Goal: Task Accomplishment & Management: Manage account settings

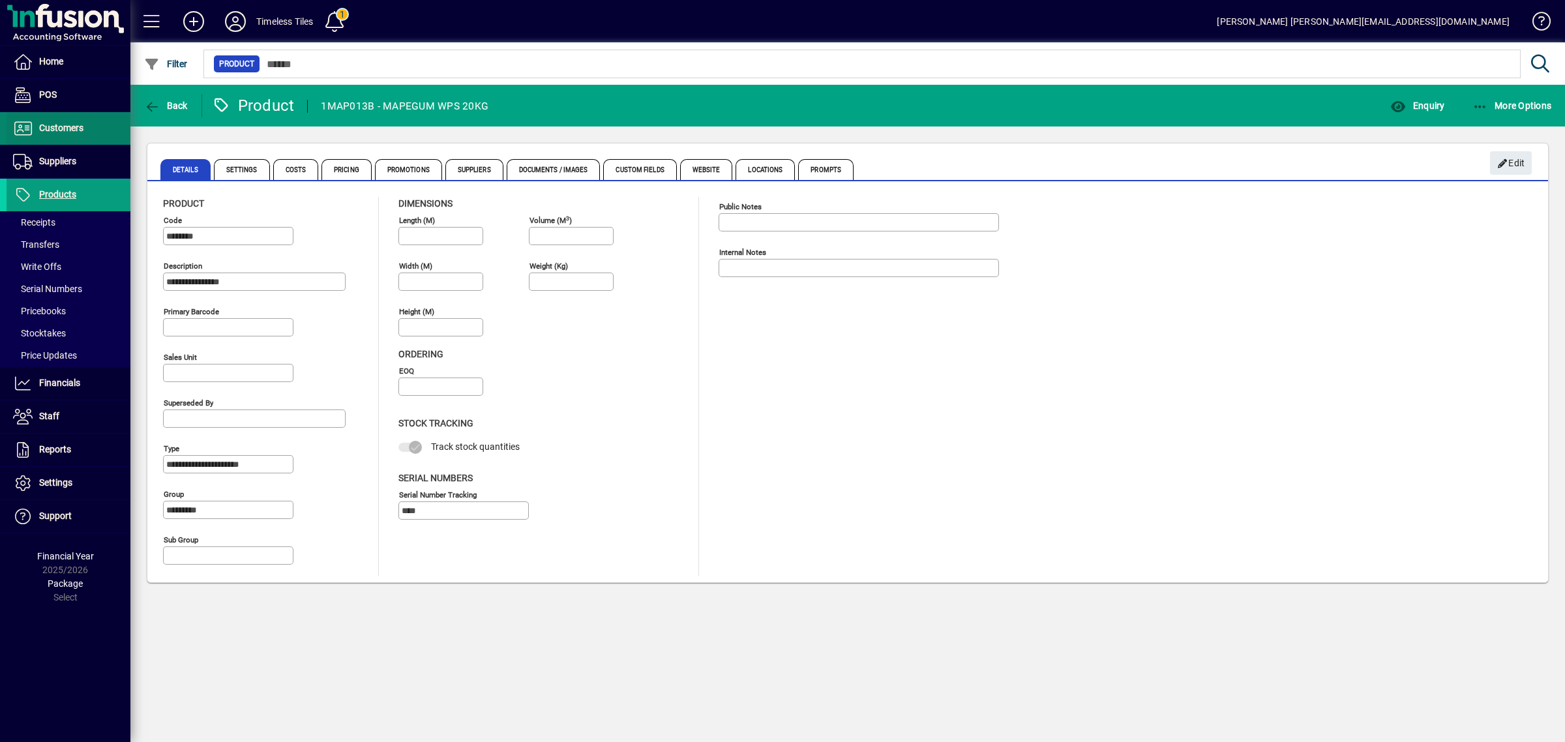
click at [57, 136] on span "Customers" at bounding box center [45, 129] width 77 height 16
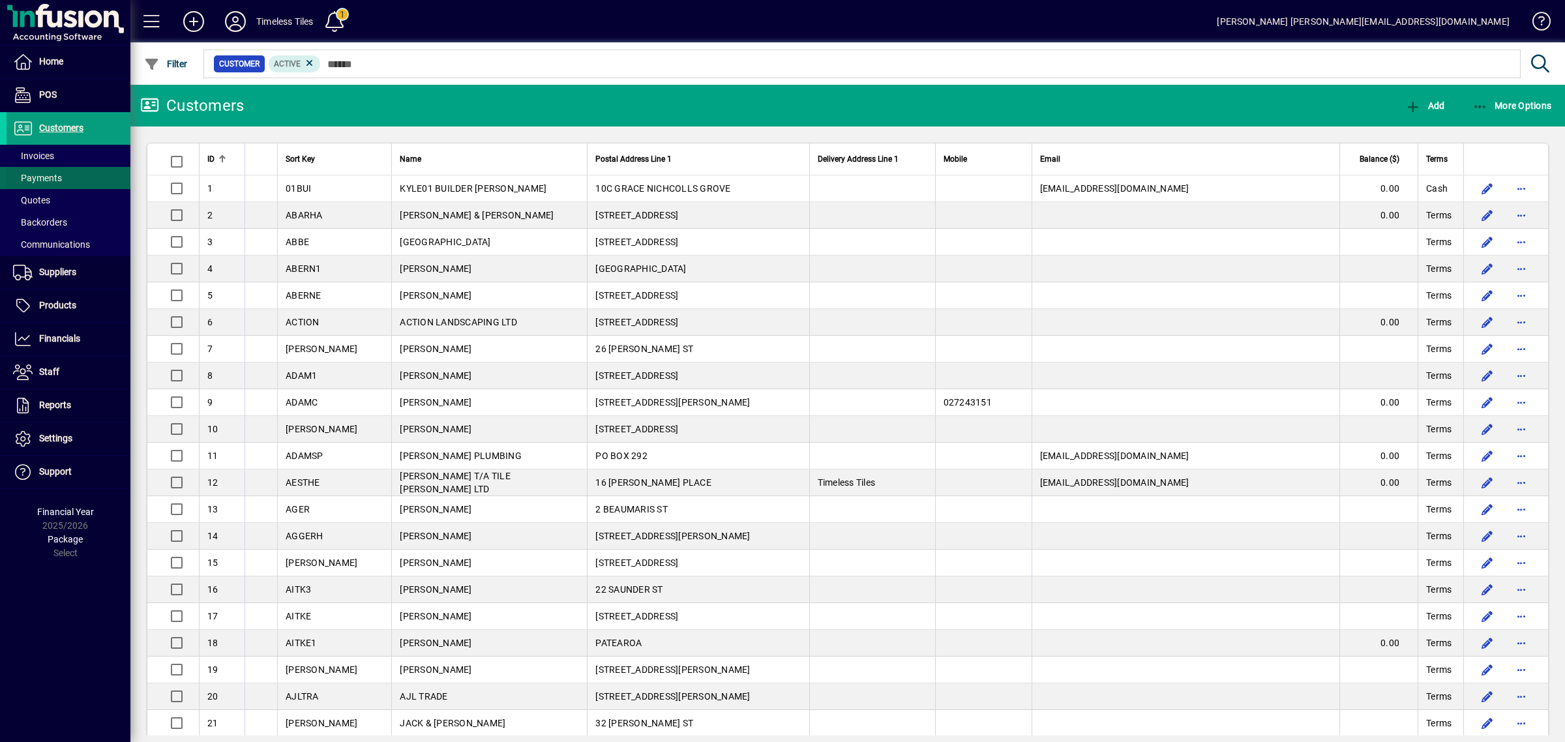
click at [48, 171] on span "Payments" at bounding box center [34, 178] width 55 height 14
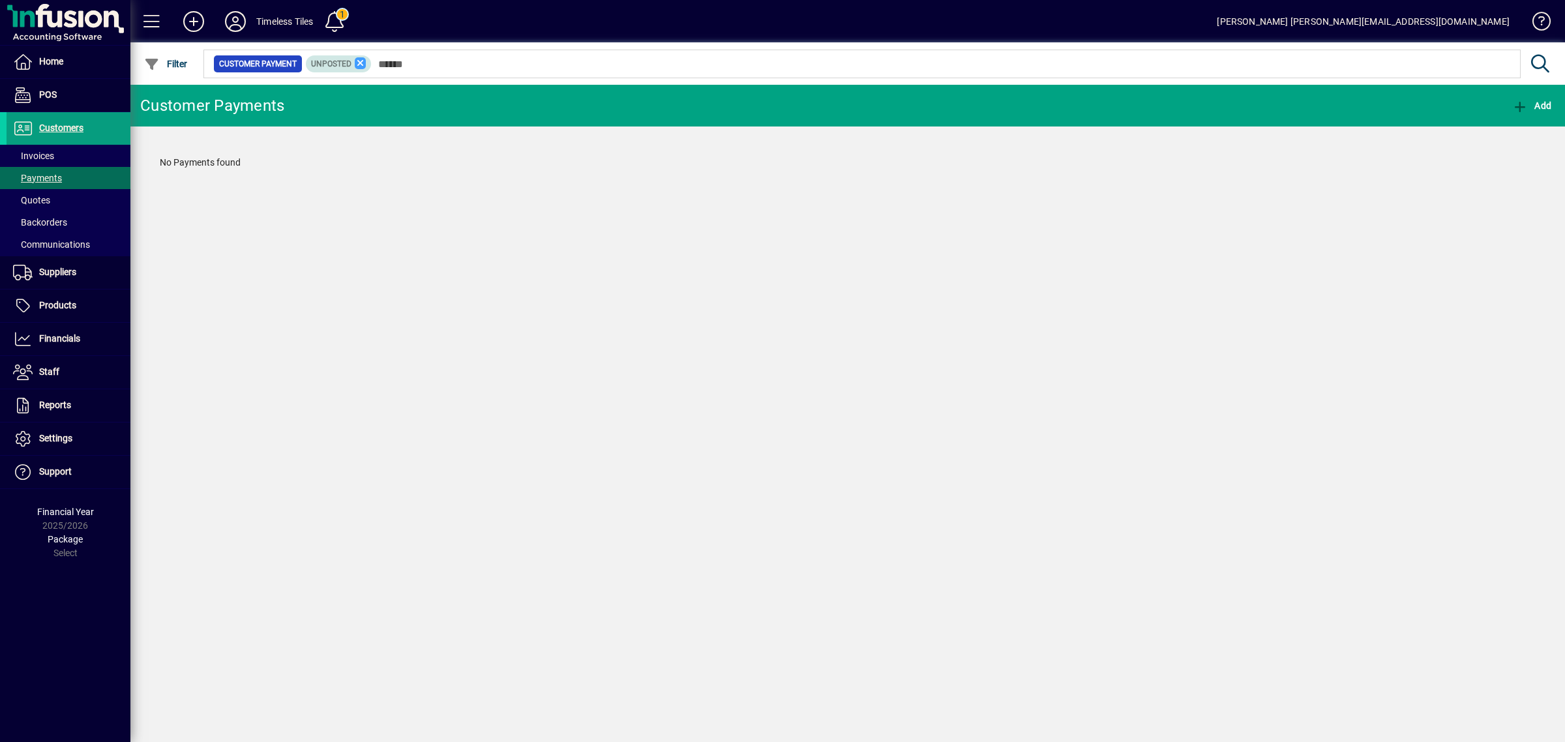
click at [360, 62] on icon at bounding box center [361, 63] width 12 height 12
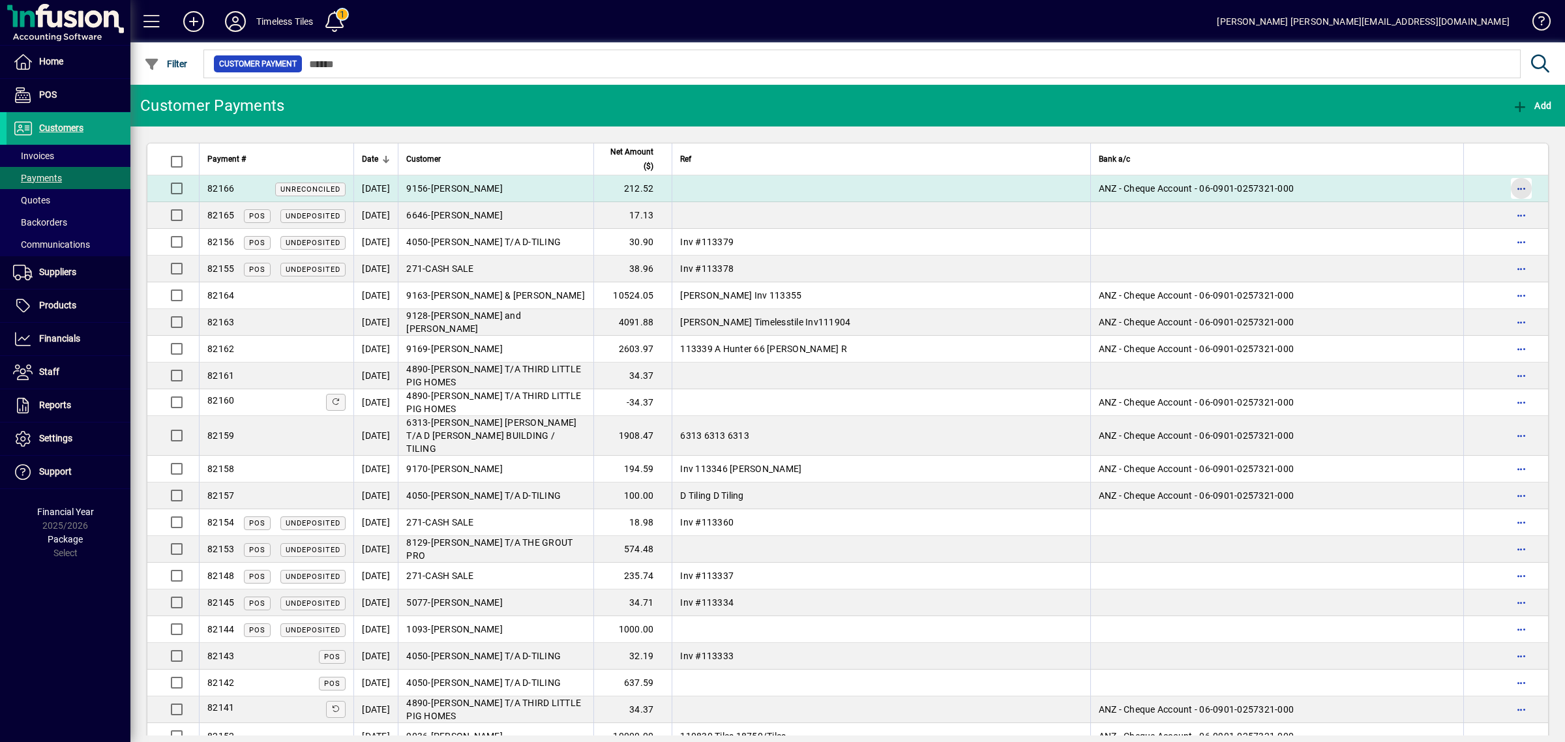
click at [1505, 186] on span "button" at bounding box center [1520, 188] width 31 height 31
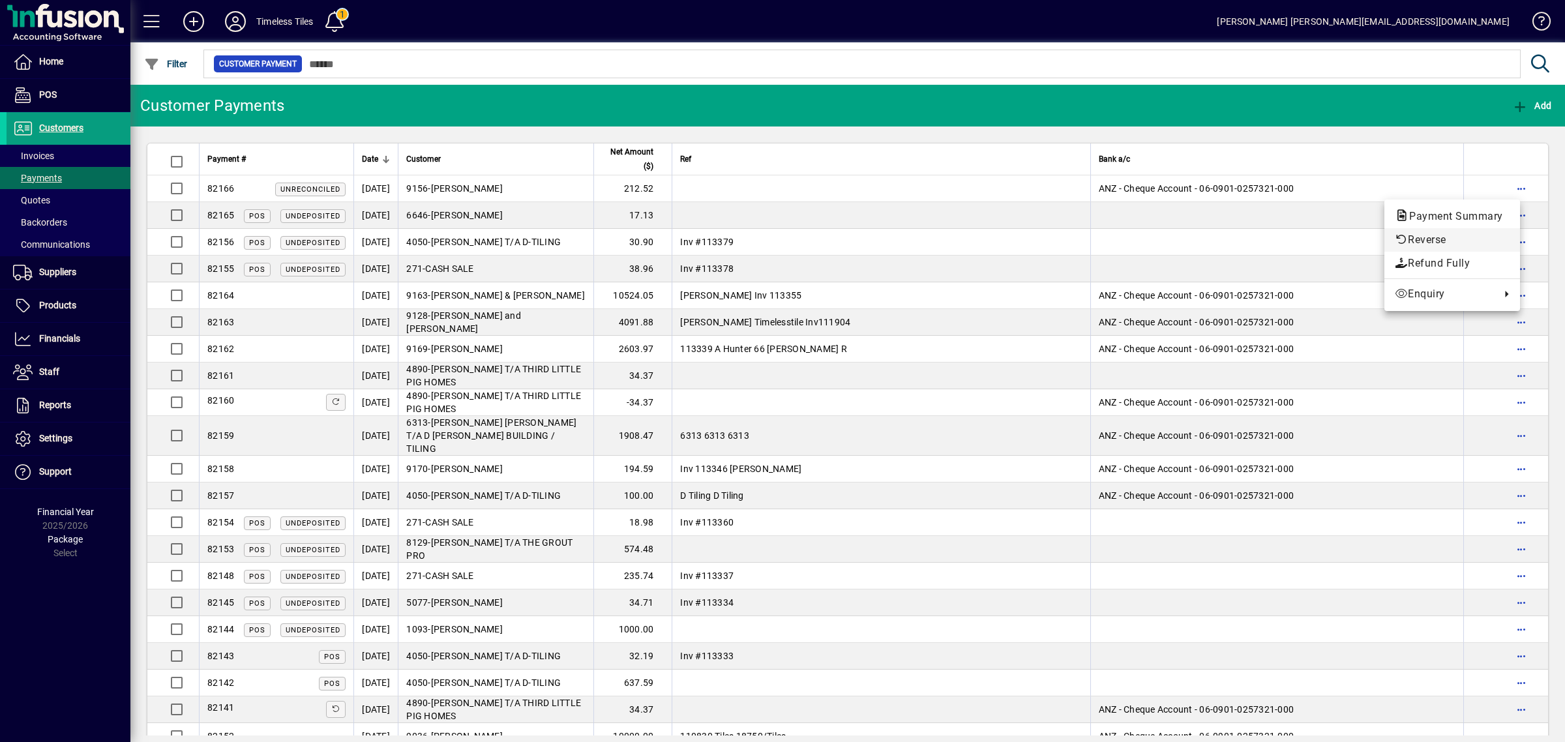
click at [1419, 239] on span "Reverse" at bounding box center [1451, 240] width 115 height 16
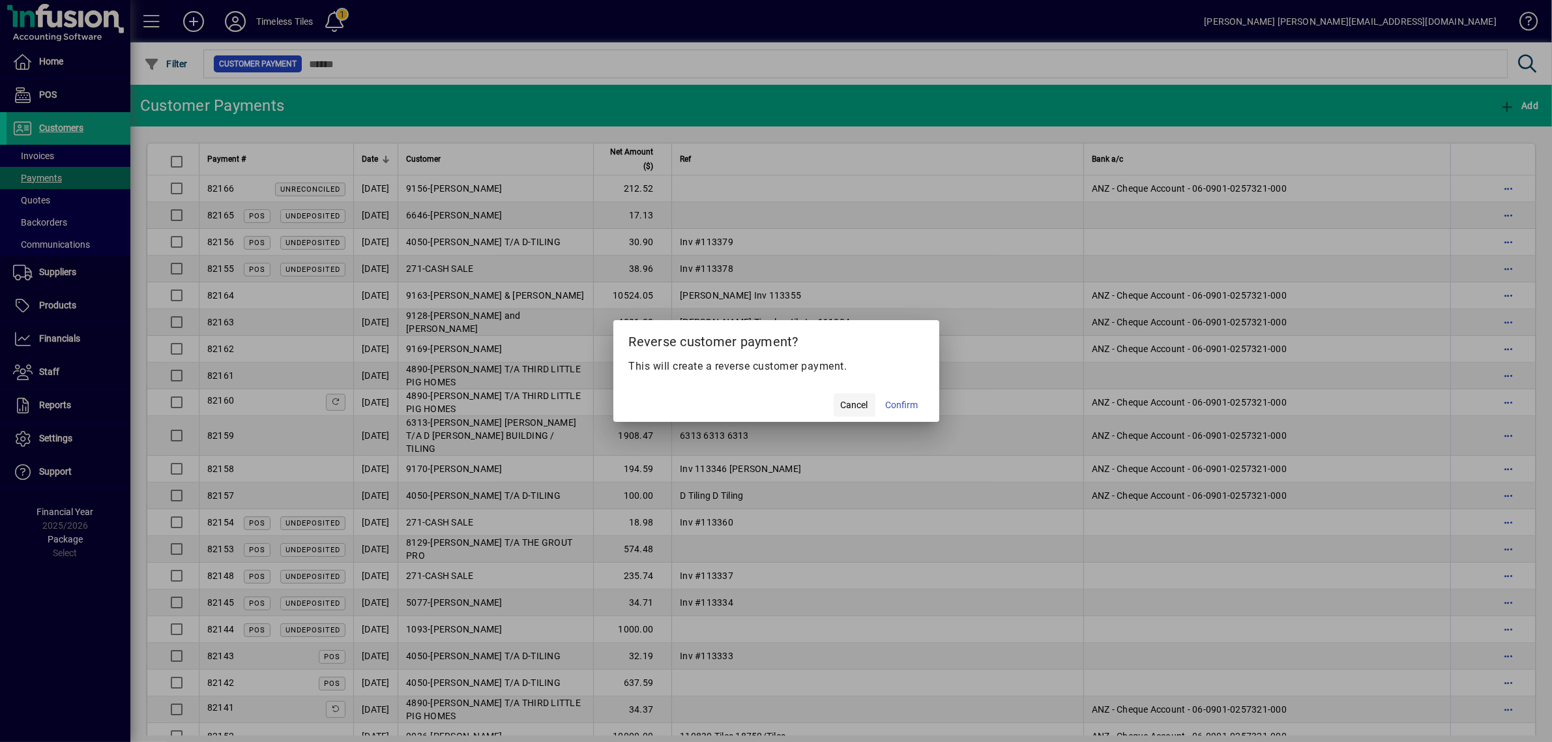
click at [847, 404] on span "Cancel" at bounding box center [854, 405] width 27 height 14
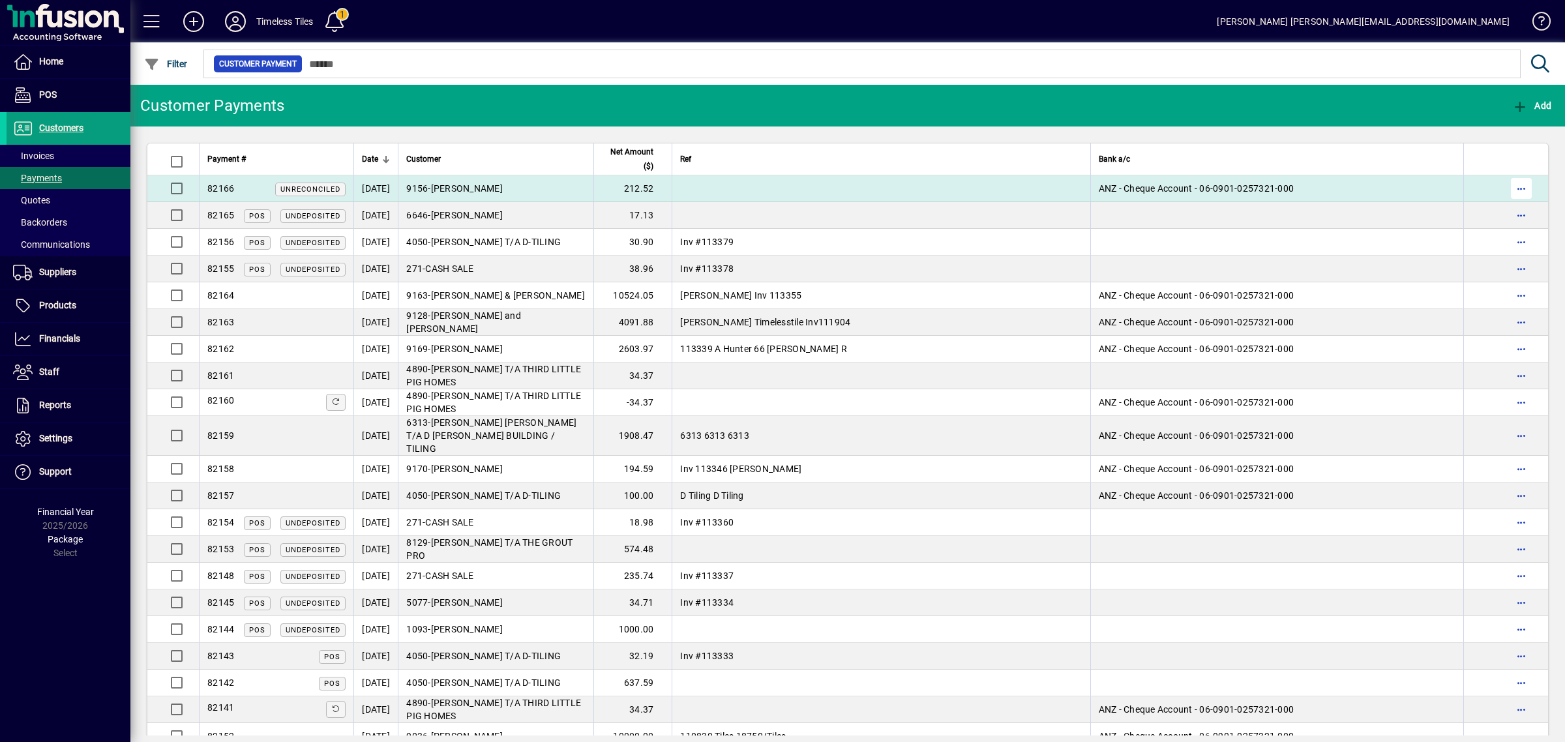
click at [1514, 187] on span "button" at bounding box center [1520, 188] width 31 height 31
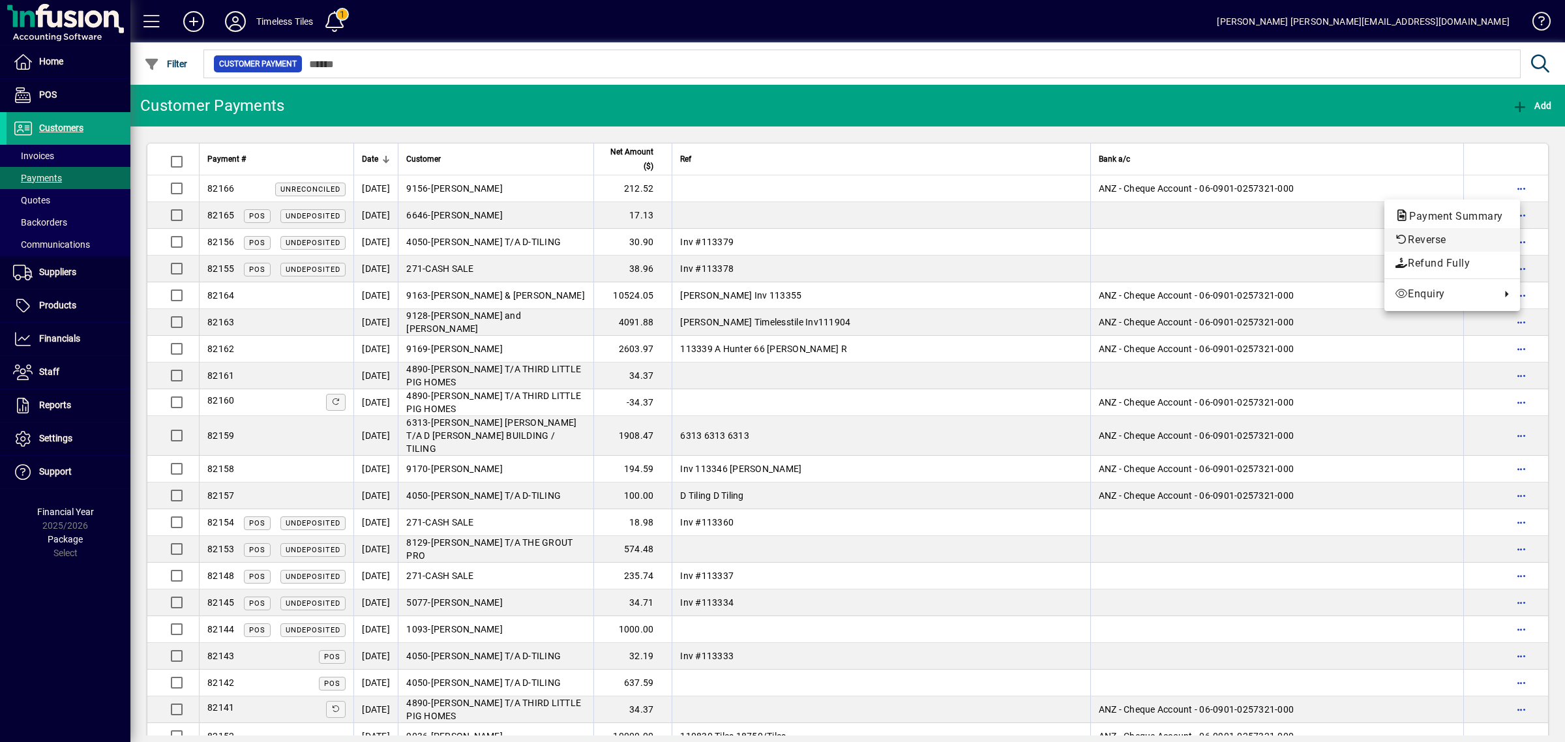
click at [1426, 241] on span "Reverse" at bounding box center [1451, 240] width 115 height 16
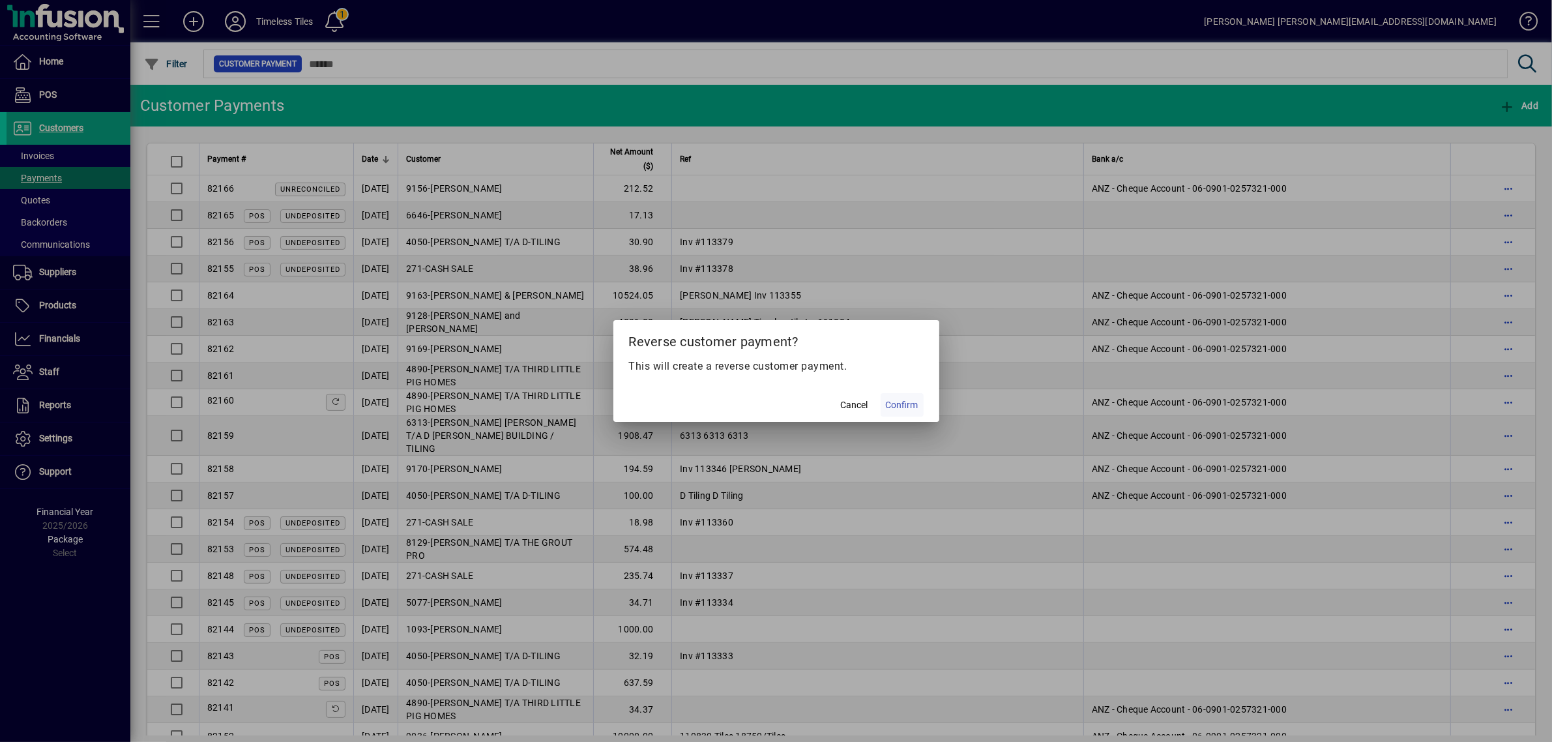
click at [904, 414] on span at bounding box center [902, 404] width 43 height 31
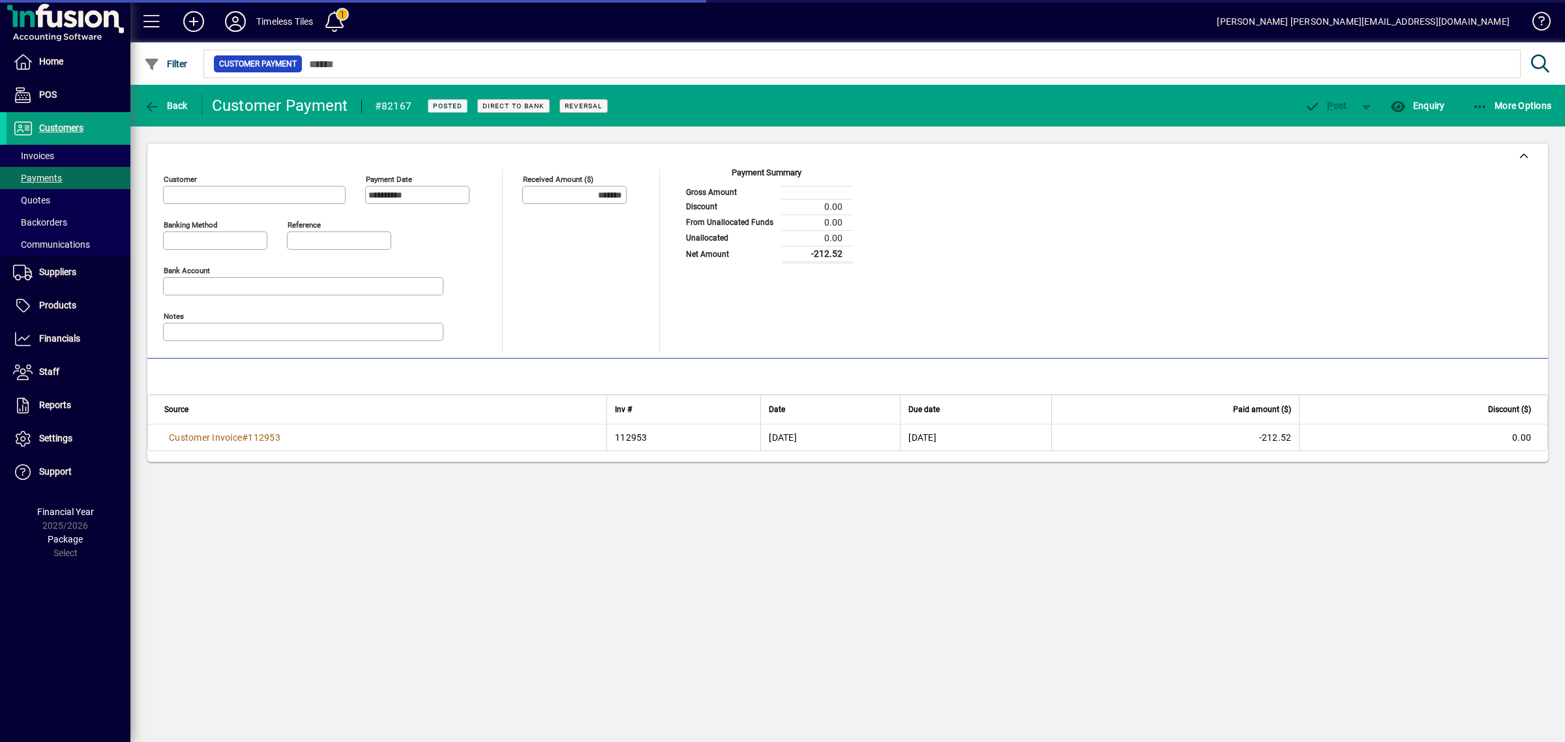
type input "**********"
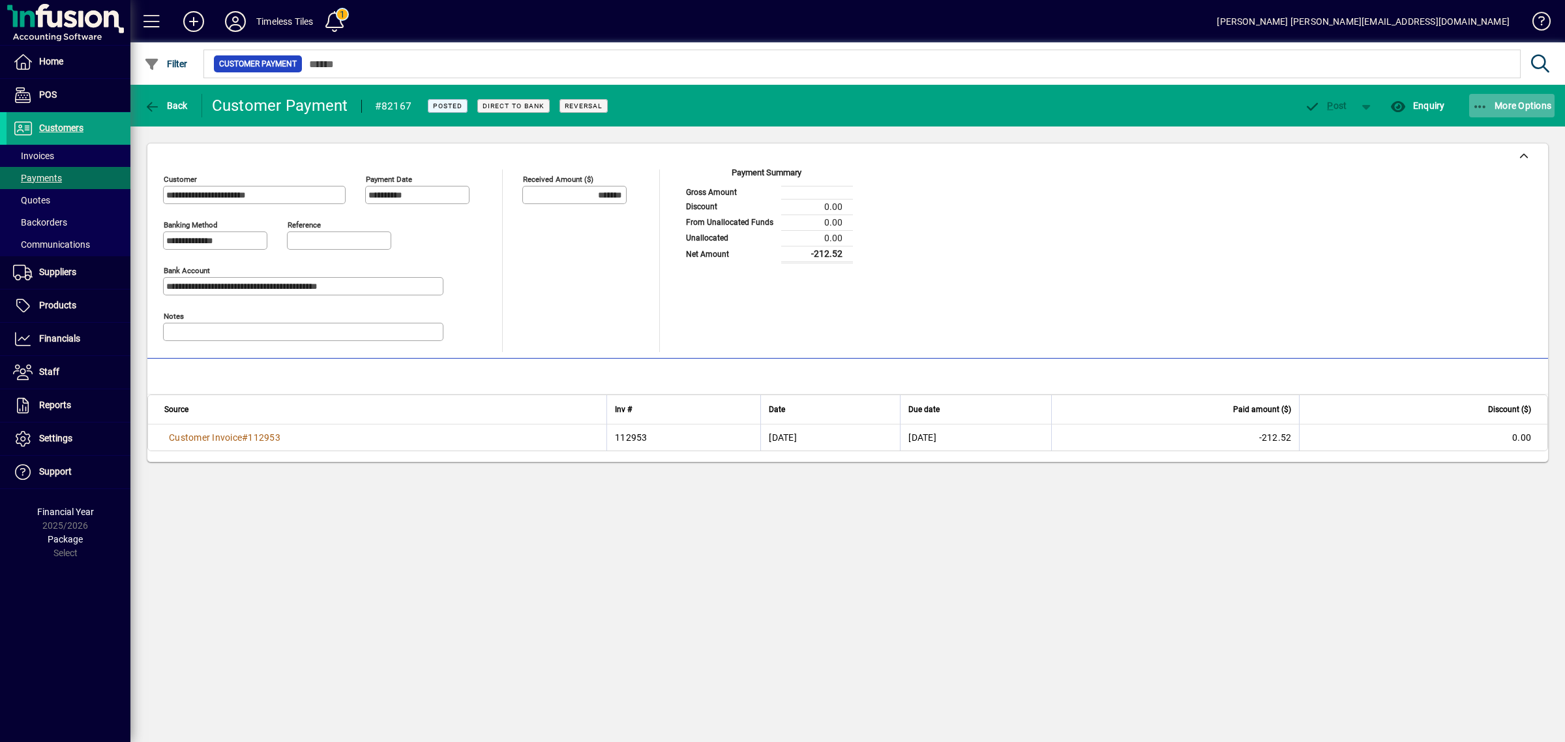
click at [1513, 108] on span "More Options" at bounding box center [1512, 105] width 80 height 10
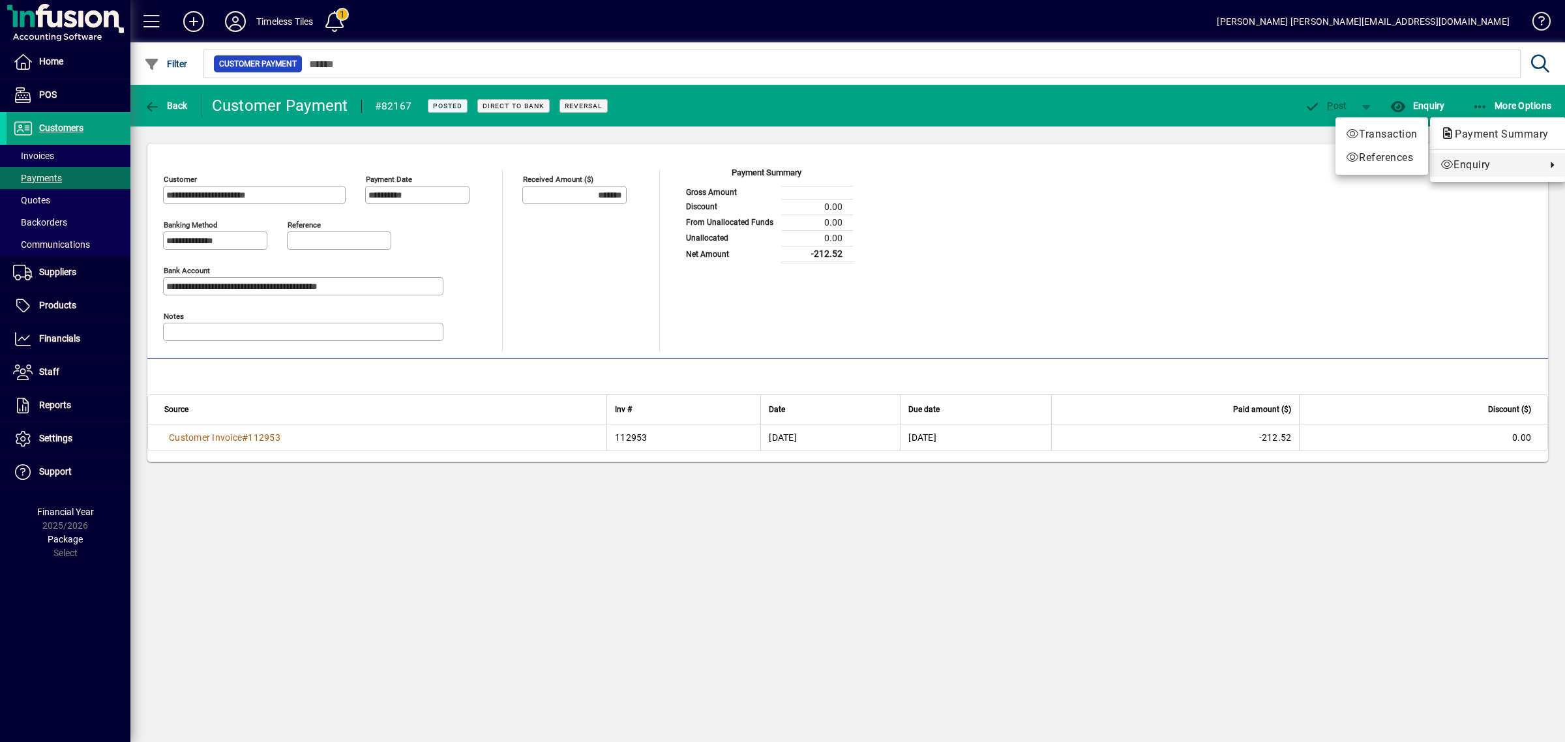
click at [1278, 238] on div at bounding box center [782, 371] width 1565 height 742
